Goal: Task Accomplishment & Management: Manage account settings

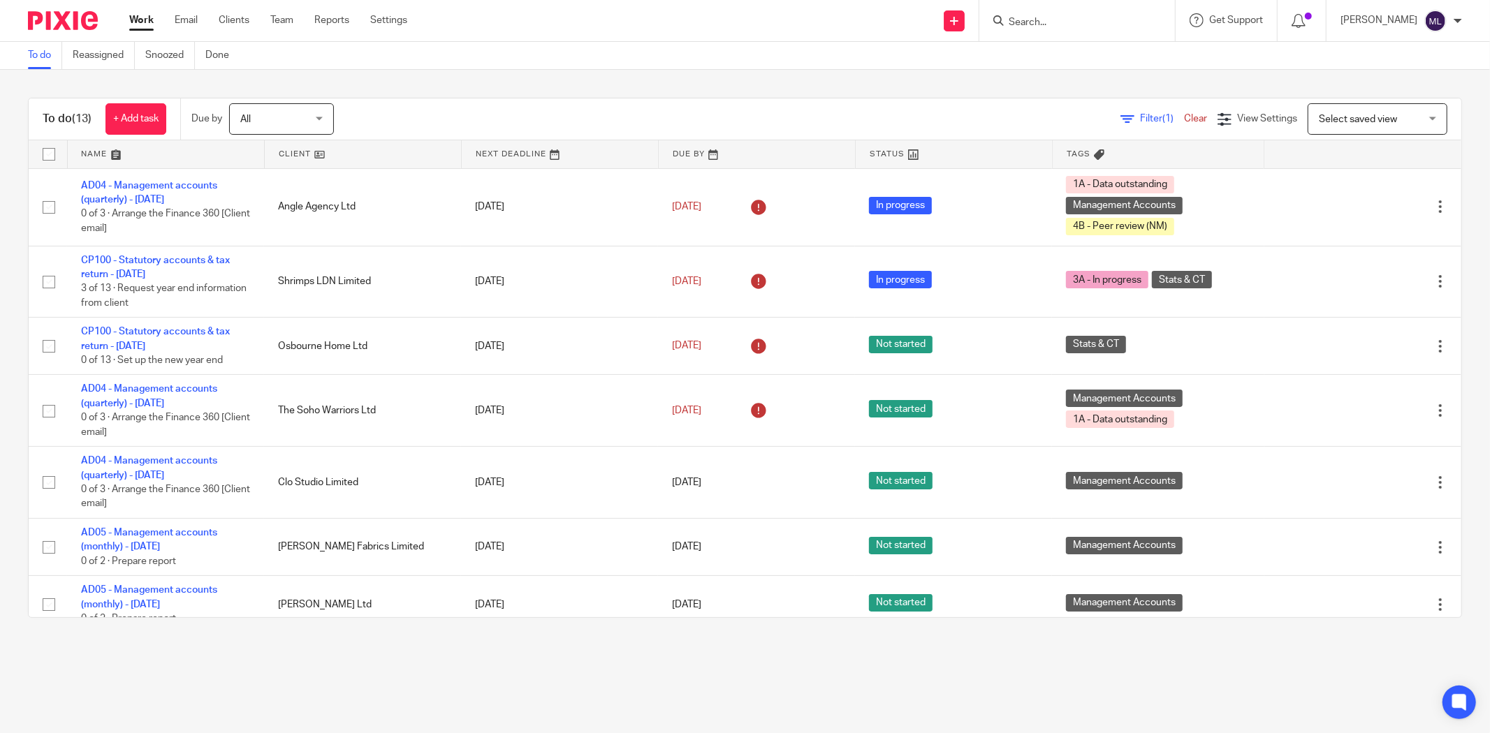
scroll to position [374, 0]
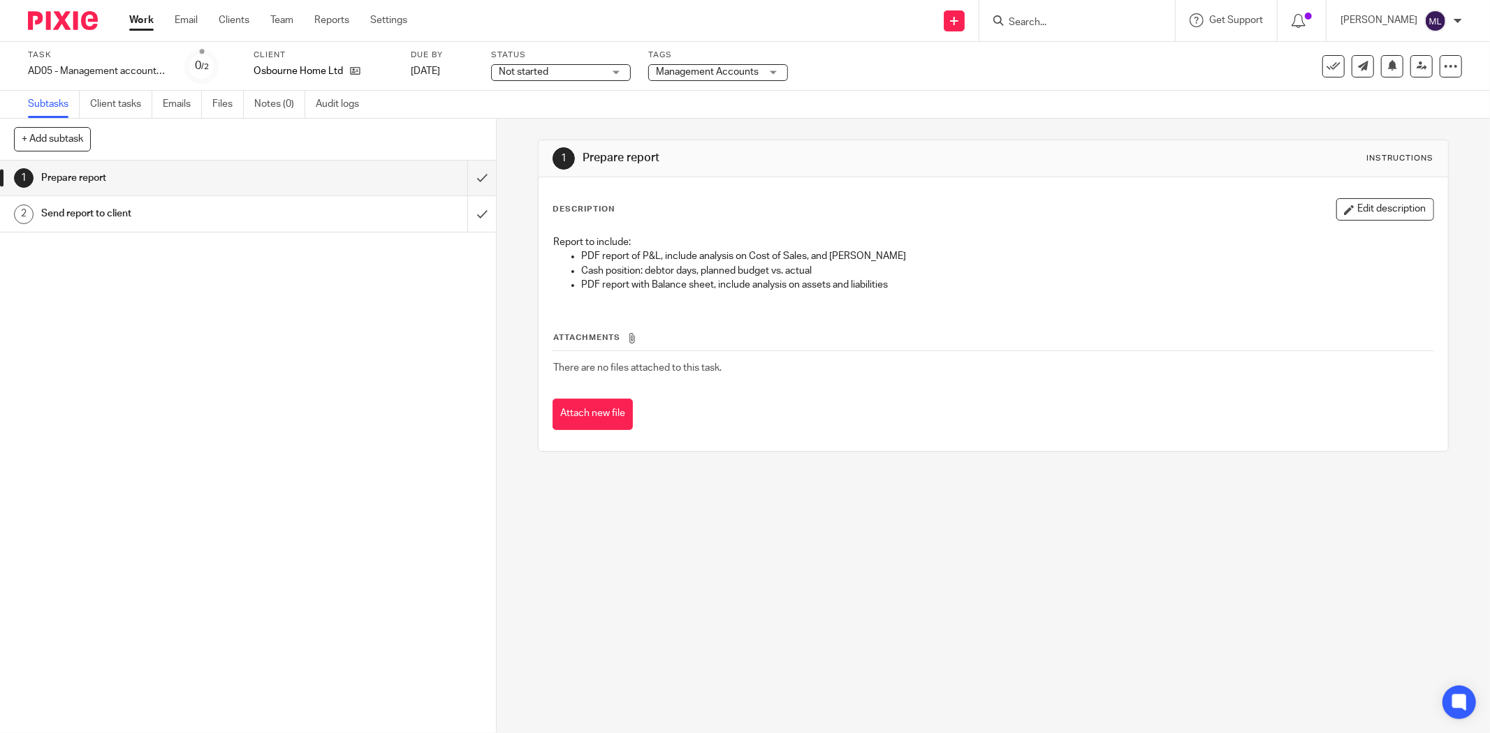
click at [602, 70] on span "Not started" at bounding box center [551, 72] width 105 height 15
click at [560, 112] on li "In progress" at bounding box center [561, 123] width 138 height 29
click at [678, 71] on span "Management Accounts" at bounding box center [707, 72] width 103 height 10
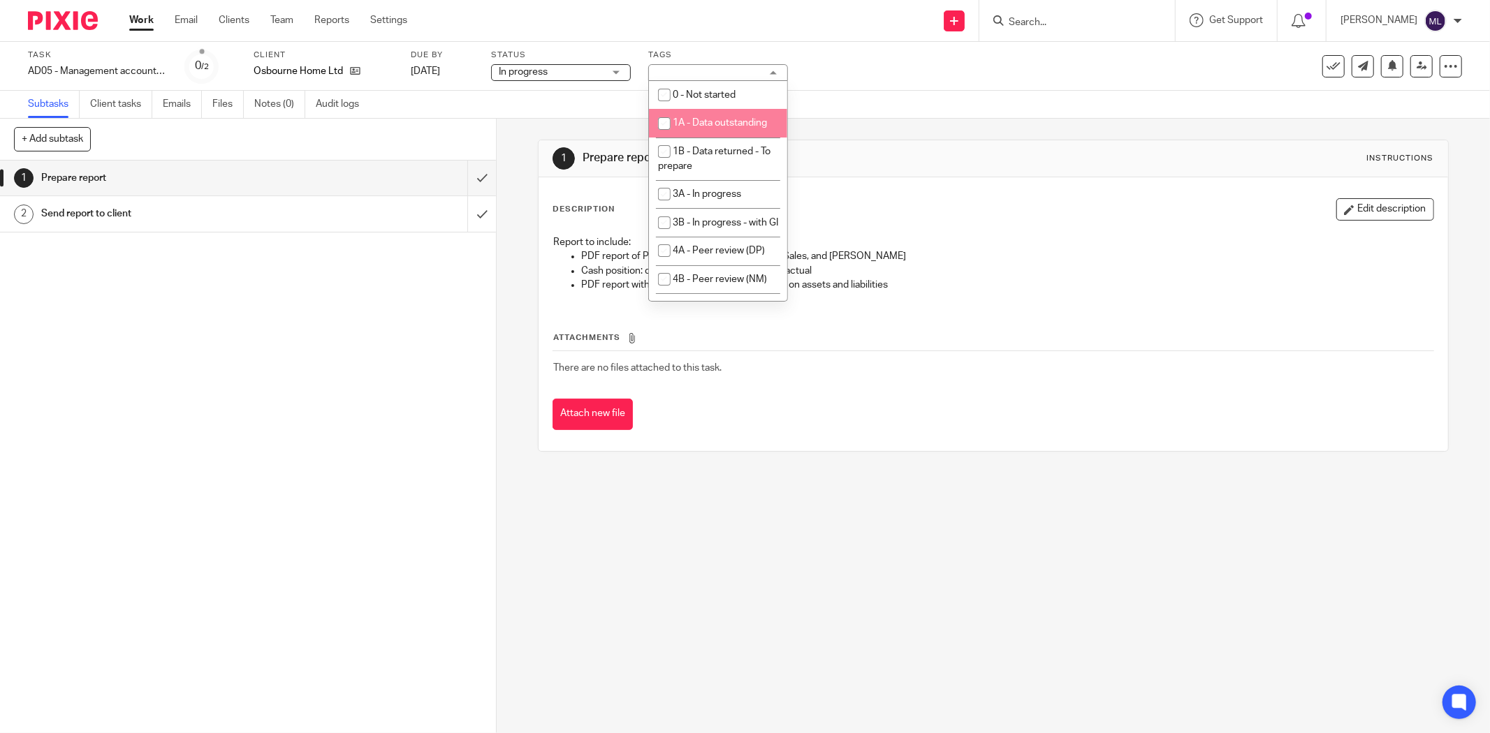
click at [713, 138] on li "1A - Data outstanding" at bounding box center [718, 123] width 138 height 29
checkbox input "true"
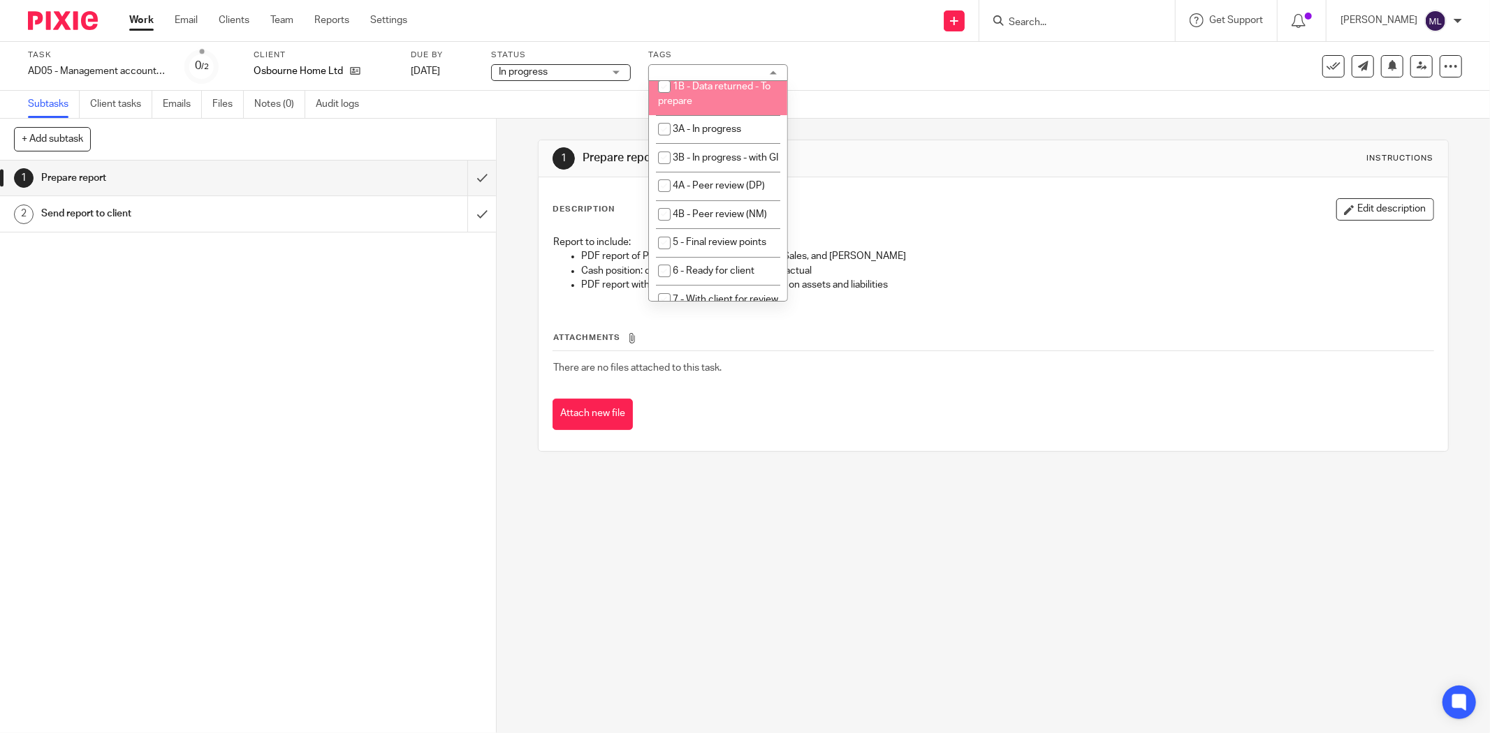
scroll to position [155, 0]
click at [715, 139] on li "4B - Peer review (NM)" at bounding box center [718, 124] width 138 height 29
checkbox input "true"
click at [837, 126] on div "1 Prepare report Instructions Description Edit description Report to include: P…" at bounding box center [993, 296] width 911 height 354
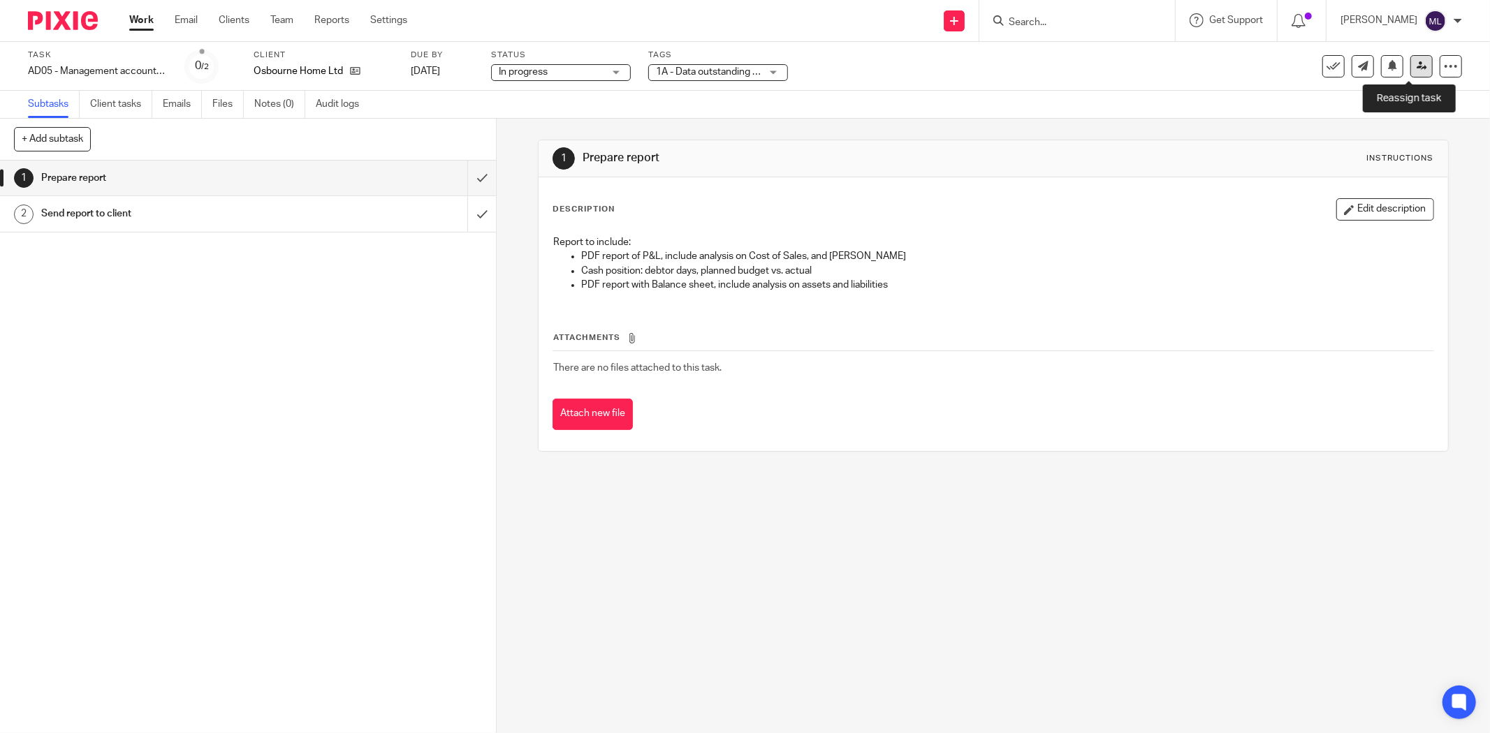
click at [1417, 68] on icon at bounding box center [1422, 66] width 10 height 10
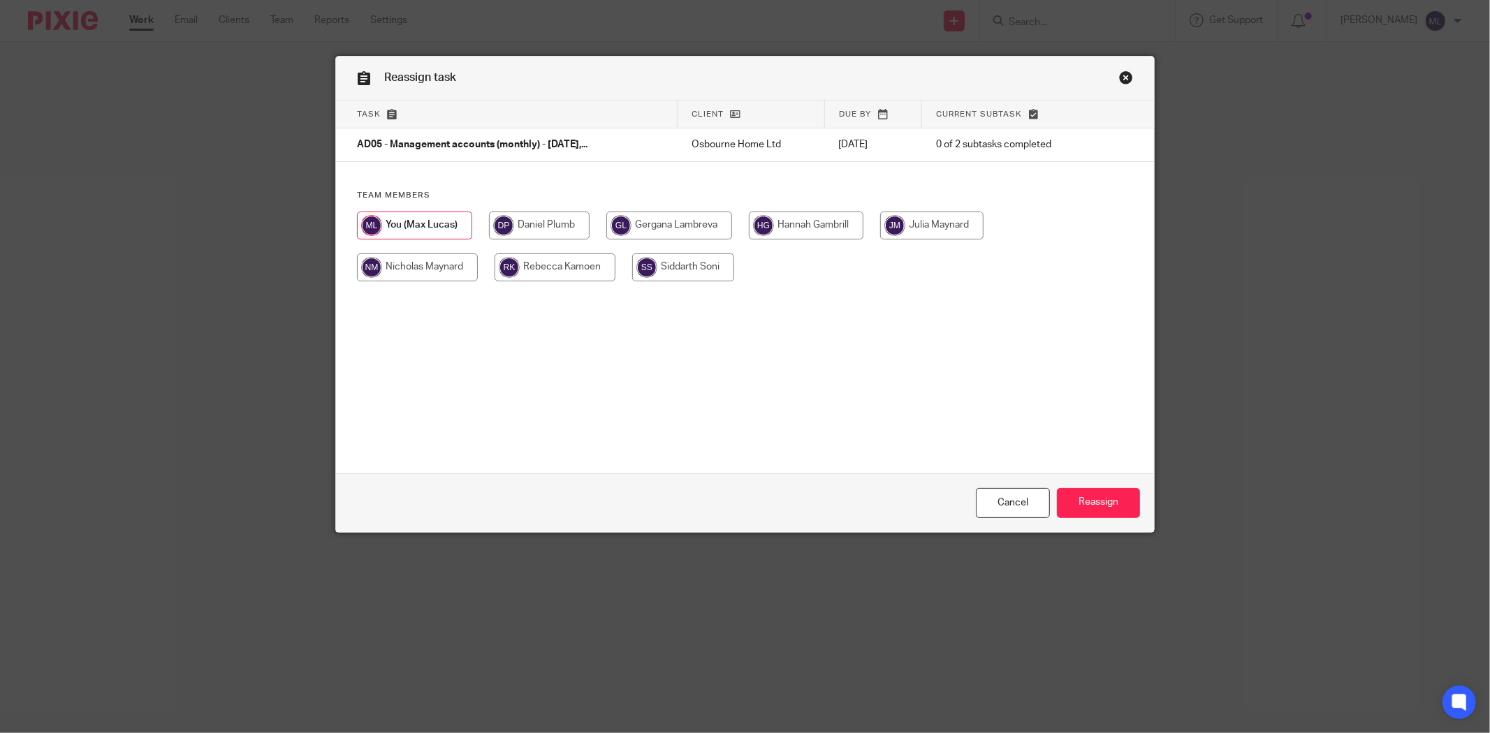
click at [455, 257] on input "radio" at bounding box center [417, 268] width 121 height 28
radio input "true"
click at [1109, 493] on input "Reassign" at bounding box center [1098, 503] width 83 height 30
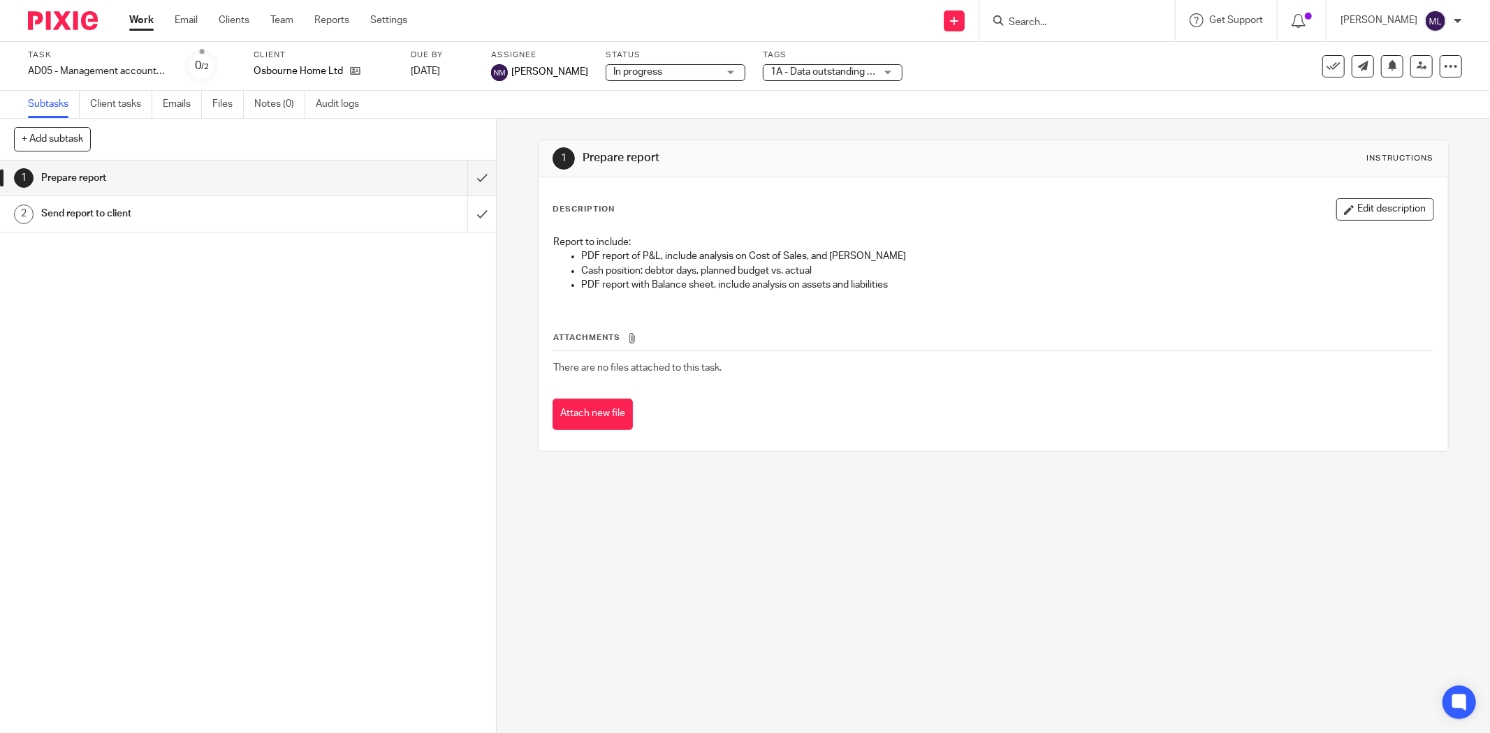
click at [148, 22] on link "Work" at bounding box center [141, 20] width 24 height 14
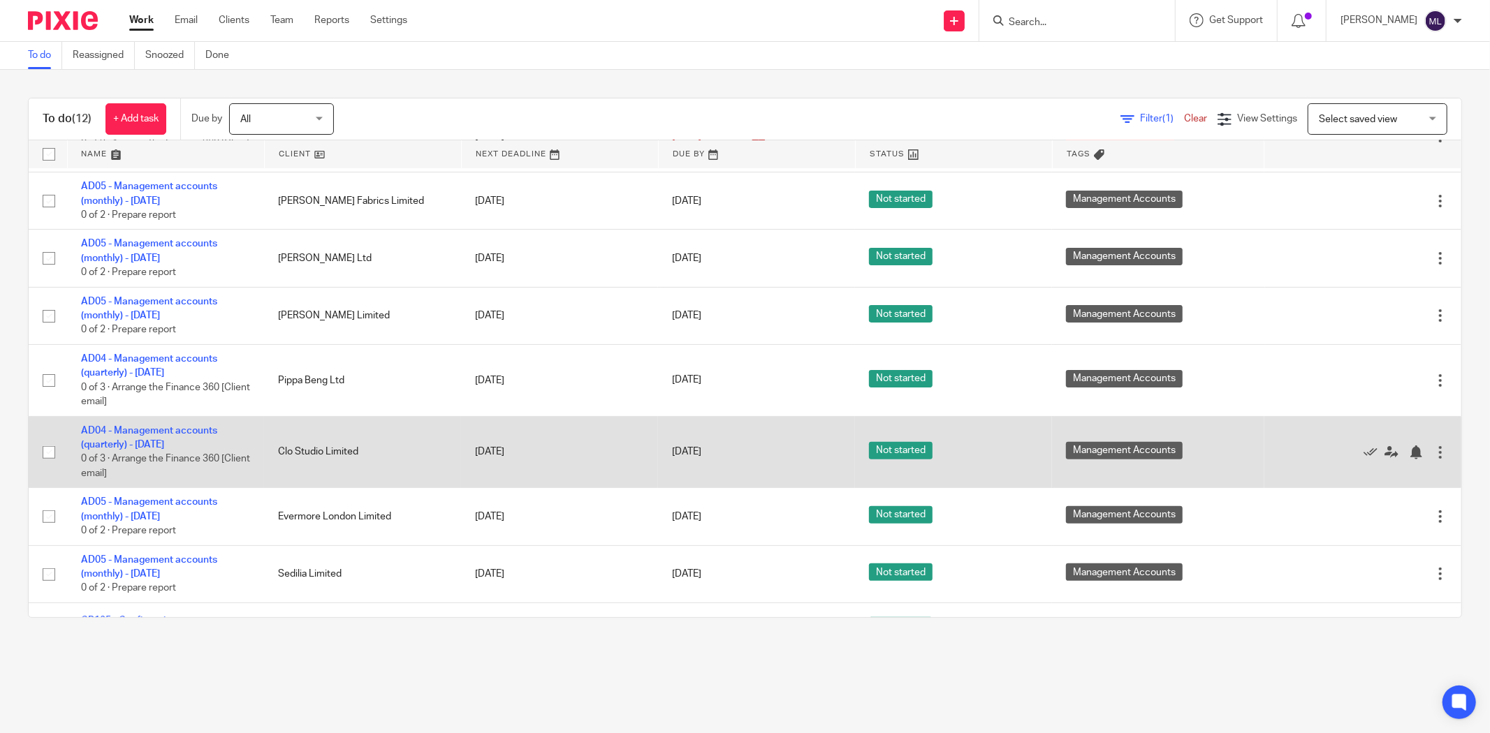
scroll to position [316, 0]
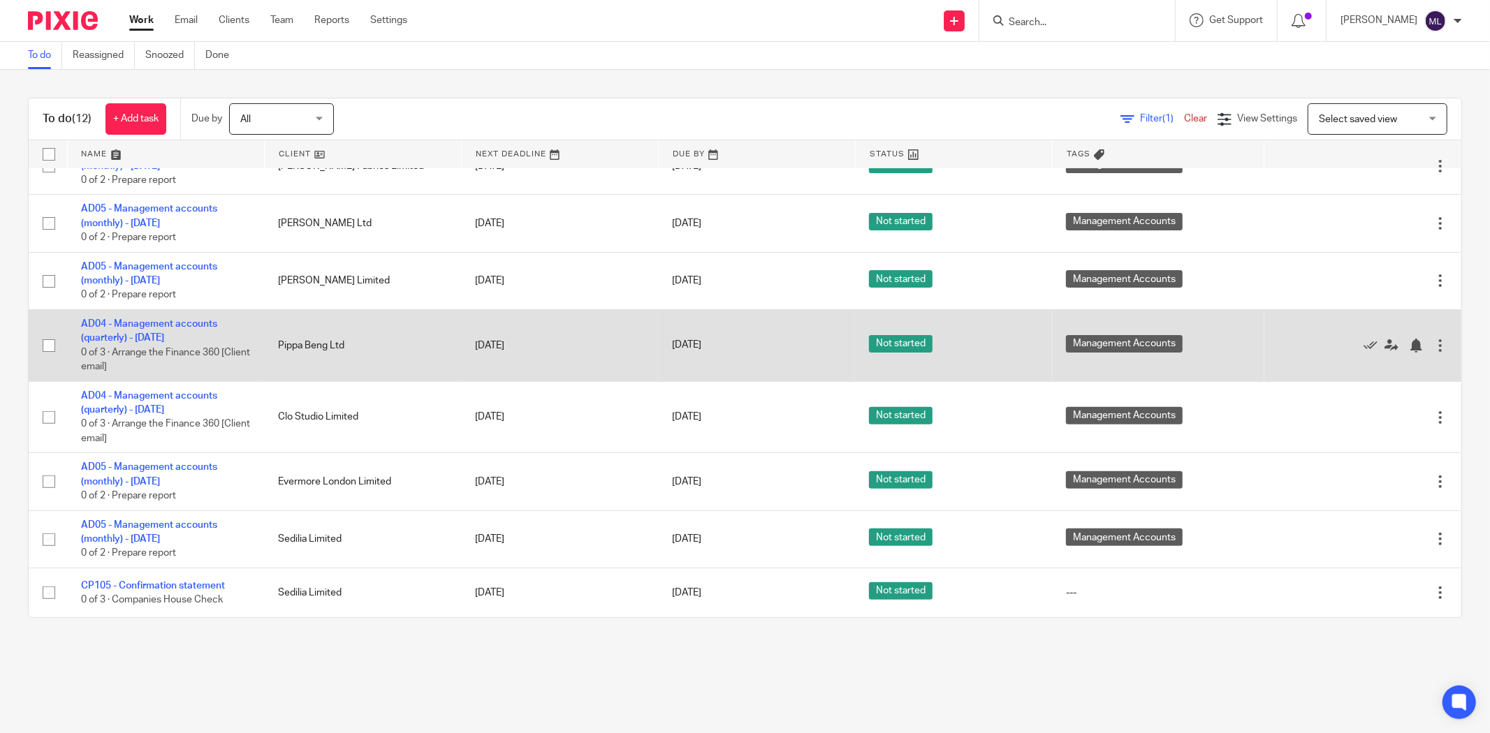
scroll to position [316, 0]
